Goal: Check status: Check status

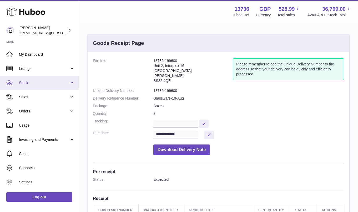
click at [43, 83] on span "Stock" at bounding box center [44, 83] width 50 height 5
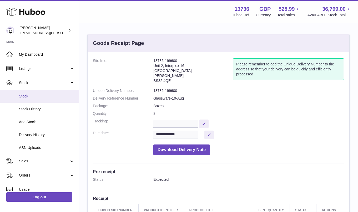
click at [41, 96] on span "Stock" at bounding box center [47, 96] width 56 height 5
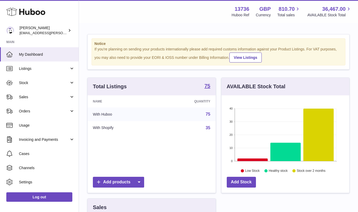
scroll to position [82, 128]
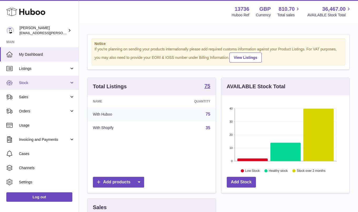
click at [28, 83] on span "Stock" at bounding box center [44, 83] width 50 height 5
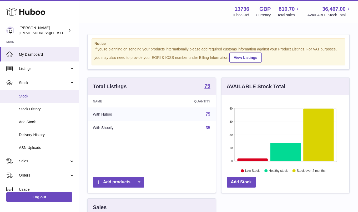
click at [28, 94] on span "Stock" at bounding box center [47, 96] width 56 height 5
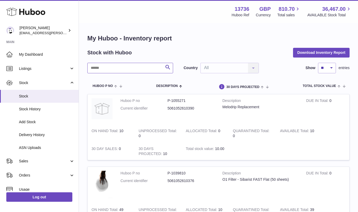
click at [116, 68] on input "text" at bounding box center [130, 68] width 86 height 11
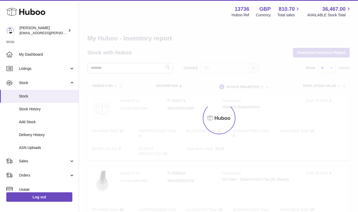
type input "********"
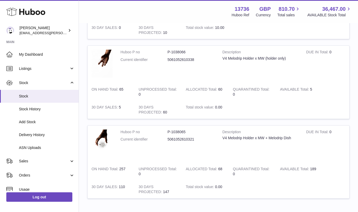
scroll to position [122, 0]
drag, startPoint x: 126, startPoint y: 168, endPoint x: 114, endPoint y: 168, distance: 11.3
click at [114, 168] on td "ON HAND Total 257" at bounding box center [111, 171] width 47 height 18
